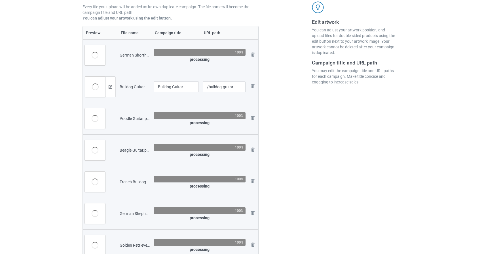
scroll to position [113, 0]
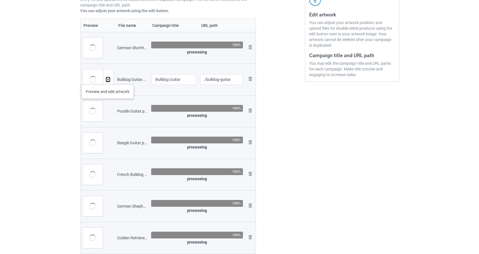
click at [107, 79] on img at bounding box center [108, 80] width 4 height 4
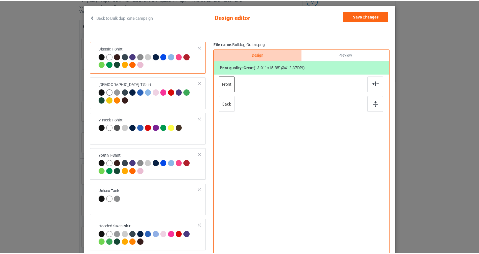
scroll to position [28, 0]
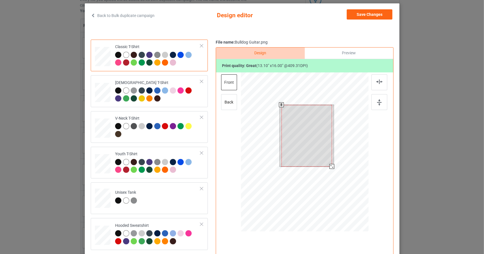
click at [354, 200] on div at bounding box center [304, 153] width 127 height 161
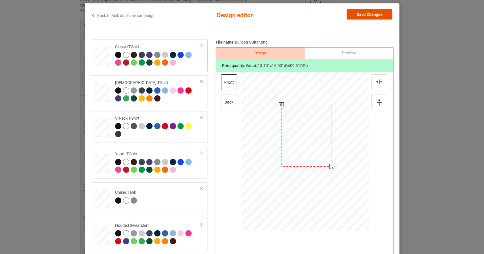
click at [385, 15] on button "Save Changes" at bounding box center [370, 14] width 46 height 10
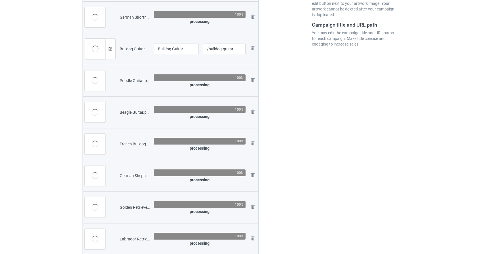
scroll to position [113, 0]
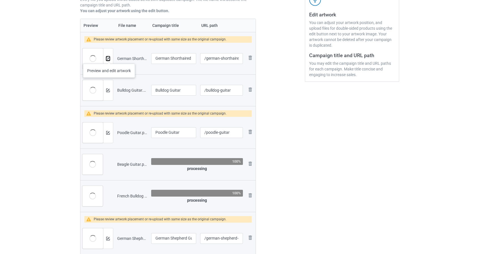
click at [109, 58] on img at bounding box center [108, 59] width 4 height 4
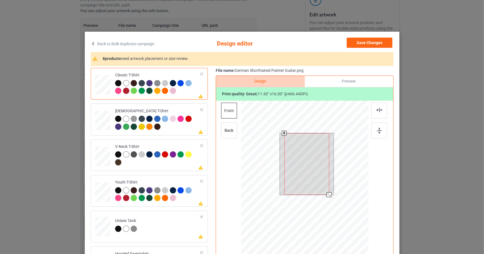
click at [341, 217] on div at bounding box center [304, 181] width 127 height 161
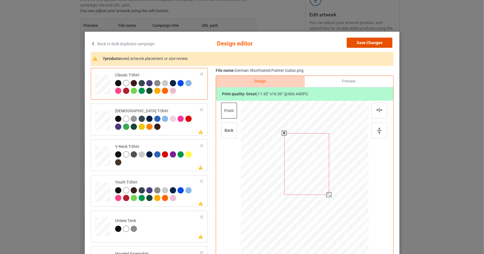
click at [385, 42] on button "Save Changes" at bounding box center [370, 43] width 46 height 10
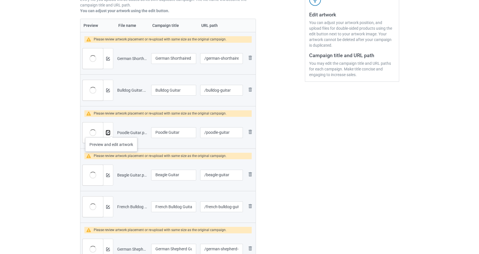
click at [109, 132] on img at bounding box center [108, 133] width 4 height 4
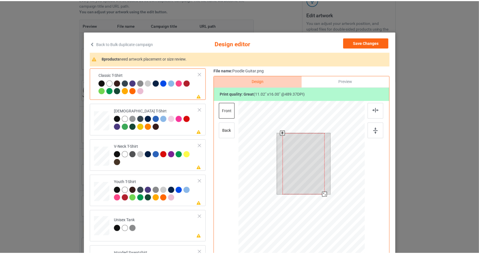
scroll to position [28, 0]
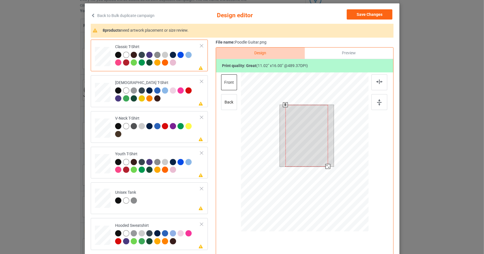
click at [334, 177] on div at bounding box center [304, 153] width 127 height 161
click at [336, 184] on div at bounding box center [304, 153] width 127 height 161
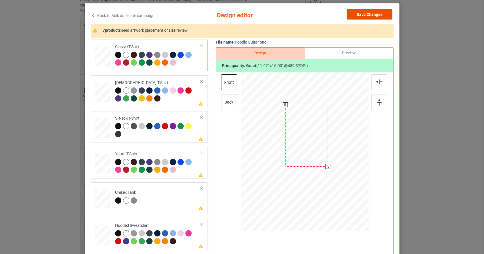
click at [367, 14] on button "Save Changes" at bounding box center [370, 14] width 46 height 10
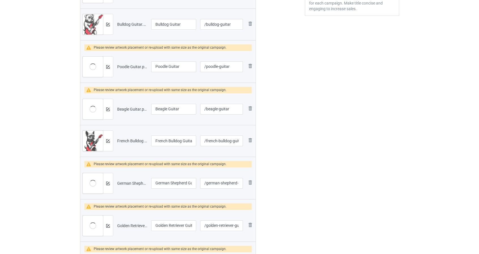
scroll to position [198, 0]
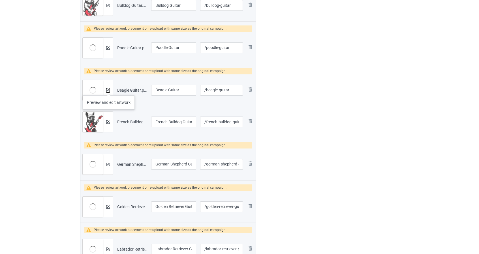
click at [109, 90] on img at bounding box center [108, 91] width 4 height 4
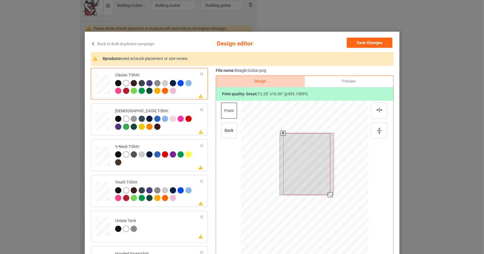
click at [342, 224] on div at bounding box center [304, 181] width 127 height 161
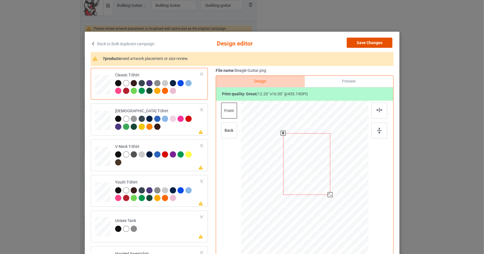
click at [379, 42] on button "Save Changes" at bounding box center [370, 43] width 46 height 10
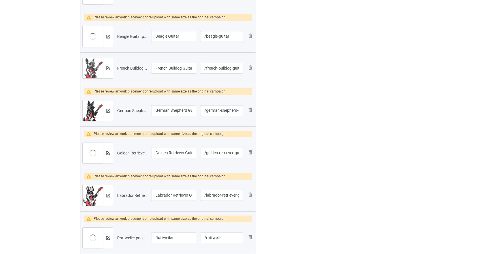
scroll to position [255, 0]
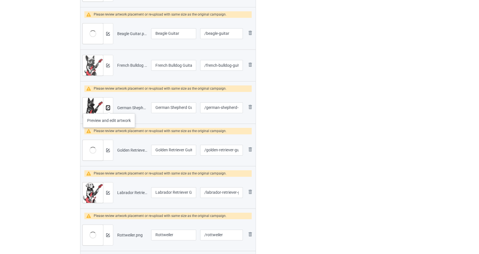
click at [109, 108] on img at bounding box center [108, 108] width 4 height 4
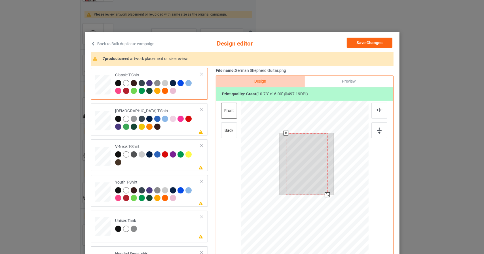
click at [341, 224] on div at bounding box center [304, 181] width 127 height 161
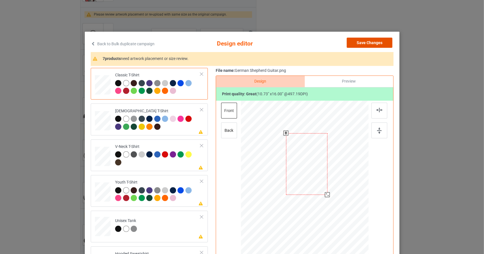
click at [381, 41] on button "Save Changes" at bounding box center [370, 43] width 46 height 10
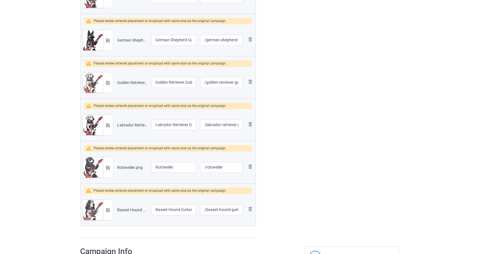
scroll to position [340, 0]
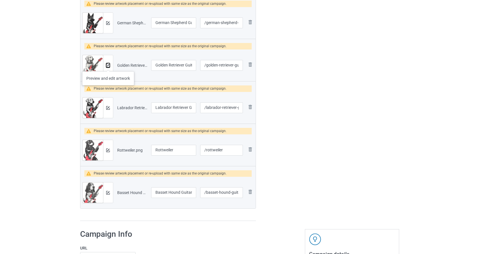
click at [108, 66] on img at bounding box center [108, 66] width 4 height 4
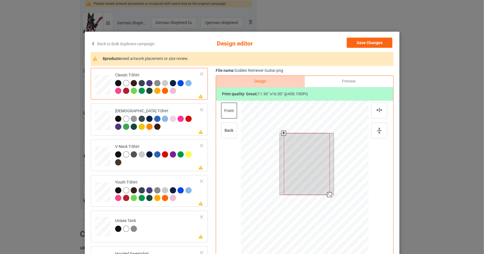
click at [340, 216] on div at bounding box center [304, 181] width 127 height 161
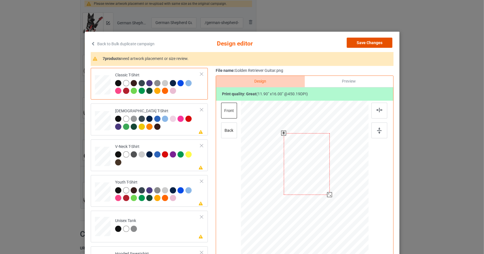
click at [376, 41] on button "Save Changes" at bounding box center [370, 43] width 46 height 10
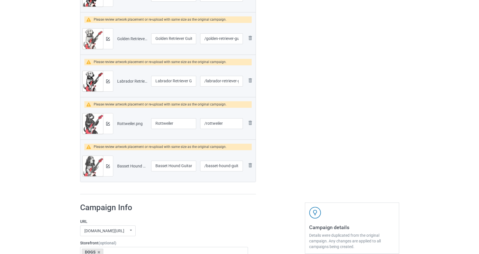
scroll to position [368, 0]
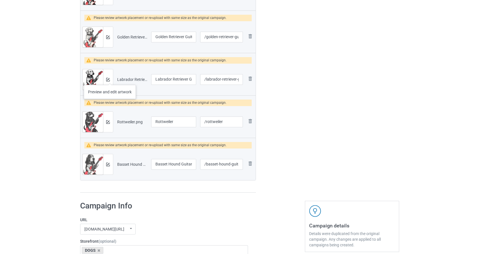
click at [110, 79] on div at bounding box center [108, 79] width 10 height 20
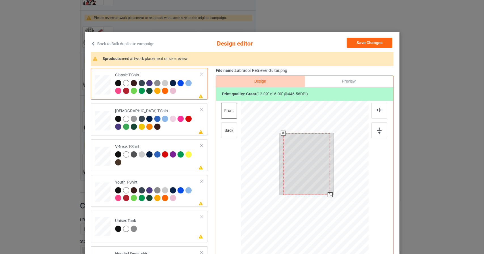
click at [342, 221] on div at bounding box center [304, 181] width 127 height 161
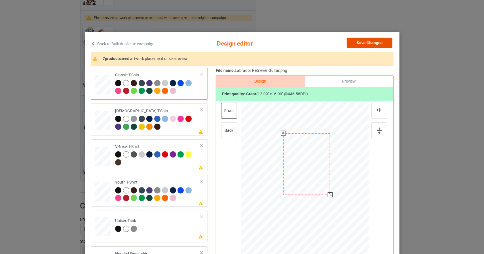
click at [375, 41] on button "Save Changes" at bounding box center [370, 43] width 46 height 10
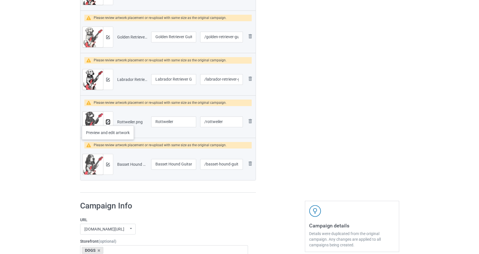
click at [108, 120] on img at bounding box center [108, 122] width 4 height 4
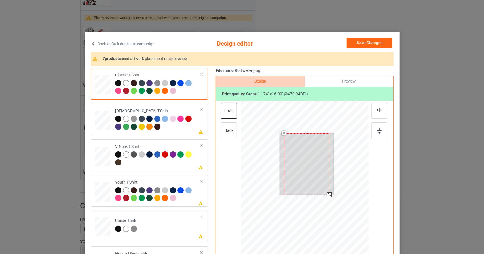
click at [349, 224] on div at bounding box center [304, 181] width 127 height 161
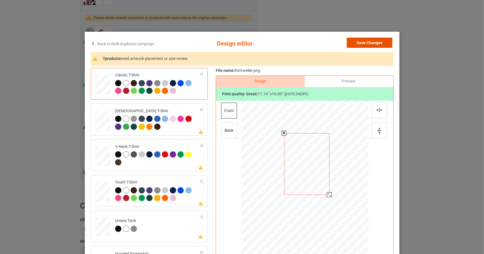
click at [379, 42] on button "Save Changes" at bounding box center [370, 43] width 46 height 10
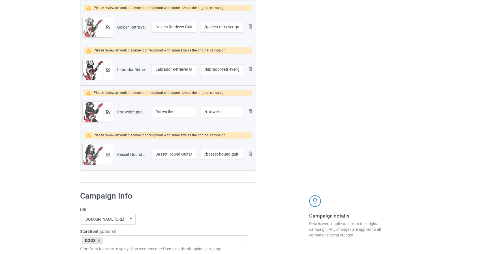
scroll to position [397, 0]
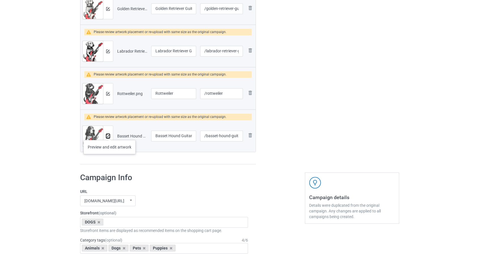
click at [109, 135] on img at bounding box center [108, 137] width 4 height 4
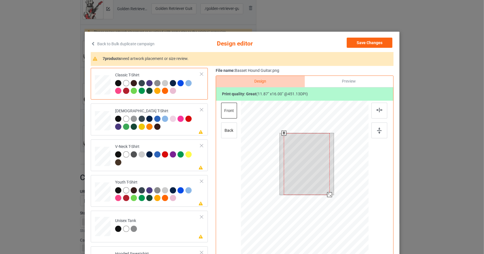
click at [348, 225] on div at bounding box center [304, 181] width 127 height 161
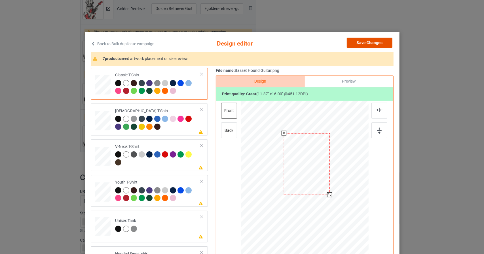
click at [381, 41] on button "Save Changes" at bounding box center [370, 43] width 46 height 10
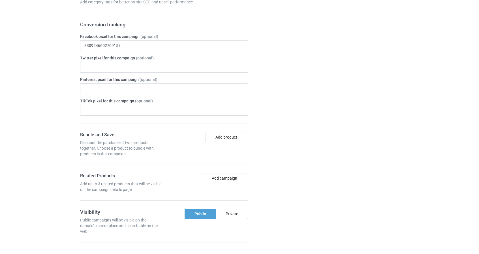
scroll to position [538, 0]
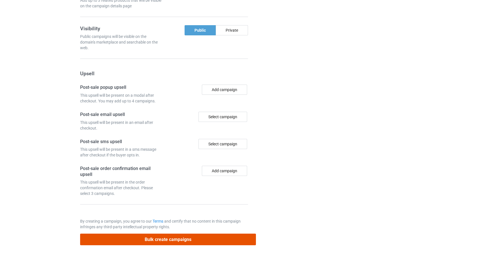
click at [242, 234] on button "Bulk create campaigns" at bounding box center [168, 240] width 176 height 12
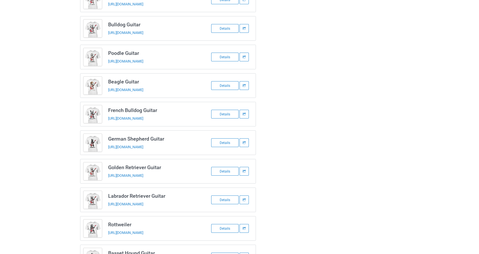
scroll to position [81, 0]
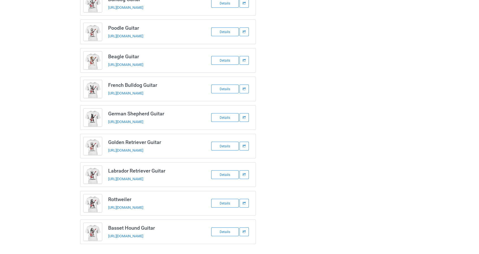
click at [34, 82] on div "Successfully created 10 campaigns! German Shorthaired Pointer Guitar [URL][DOMA…" at bounding box center [239, 95] width 479 height 322
